Goal: Navigation & Orientation: Find specific page/section

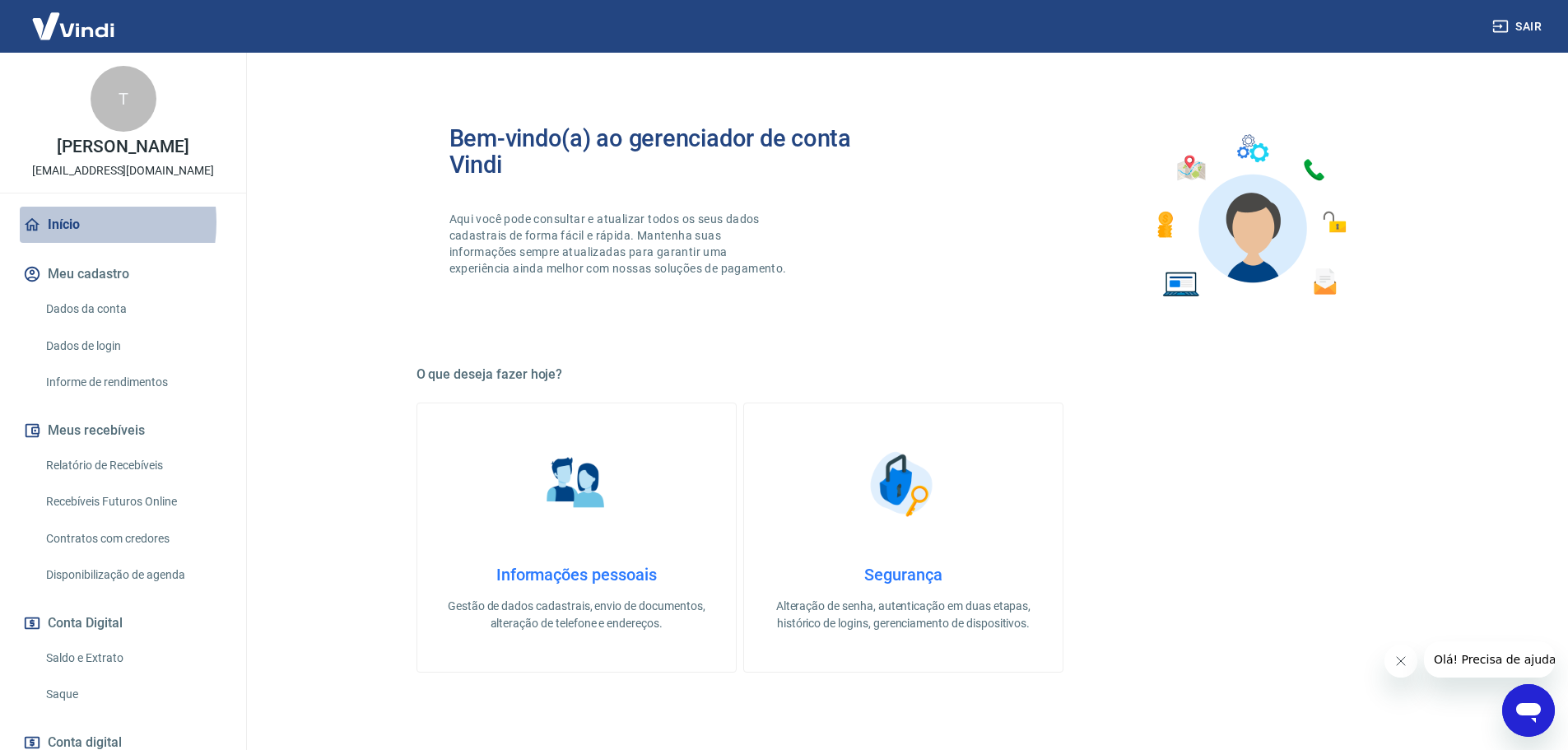
click at [59, 223] on link "Início" at bounding box center [123, 225] width 207 height 37
click at [1187, 86] on div "Bem-vindo(a) ao gerenciador de conta Vindi Aqui você pode consultar e atualizar…" at bounding box center [904, 639] width 975 height 1108
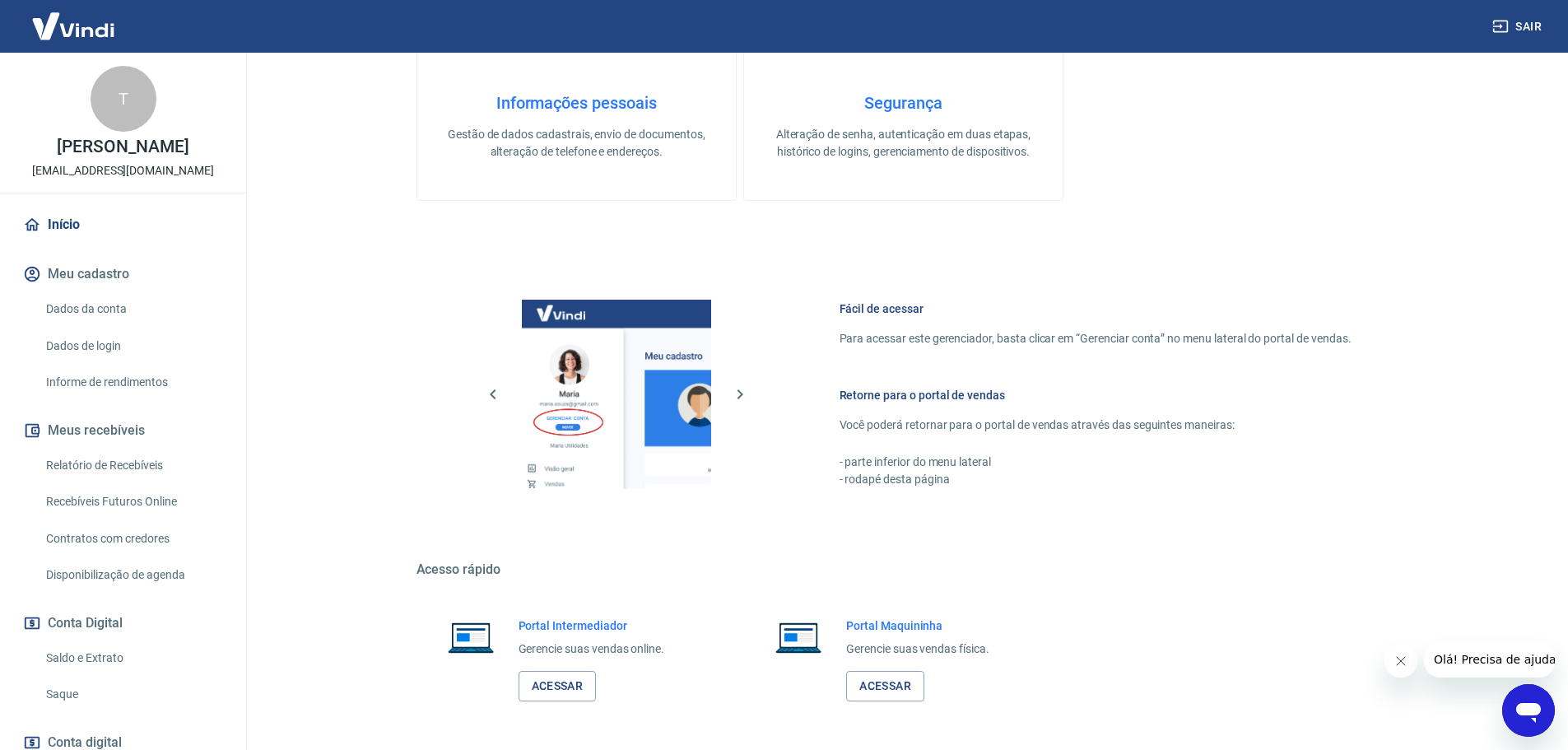
scroll to position [533, 0]
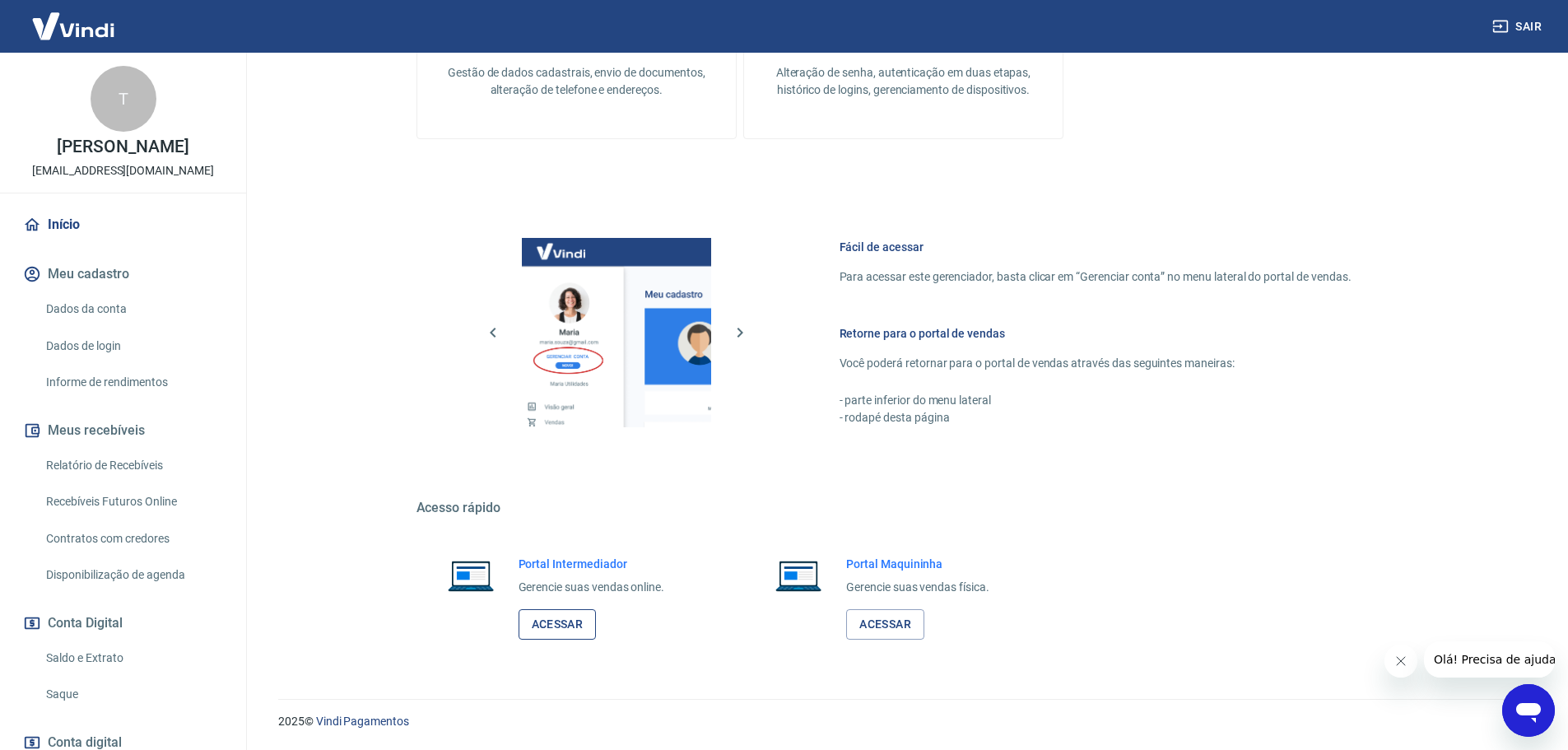
click at [564, 623] on link "Acessar" at bounding box center [557, 624] width 78 height 30
